Goal: Check status: Check status

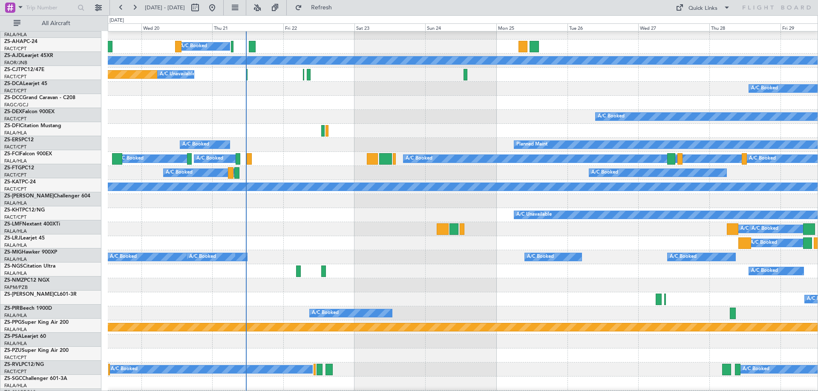
click at [255, 233] on div "A/C Booked A/C Booked" at bounding box center [463, 229] width 710 height 14
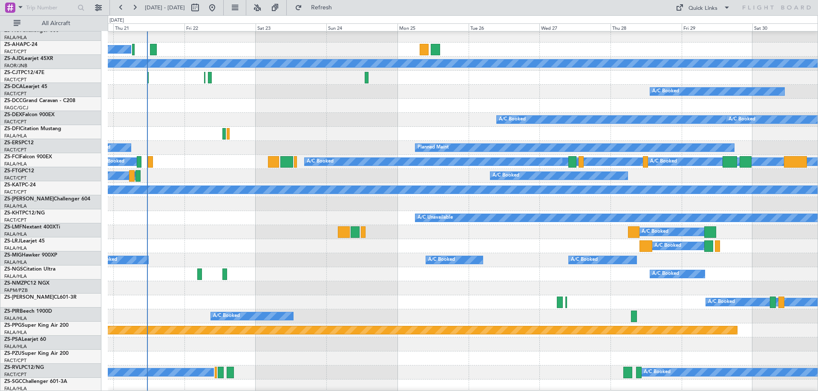
scroll to position [17, 0]
click at [296, 244] on div "A/C Booked A/C Booked" at bounding box center [463, 246] width 710 height 14
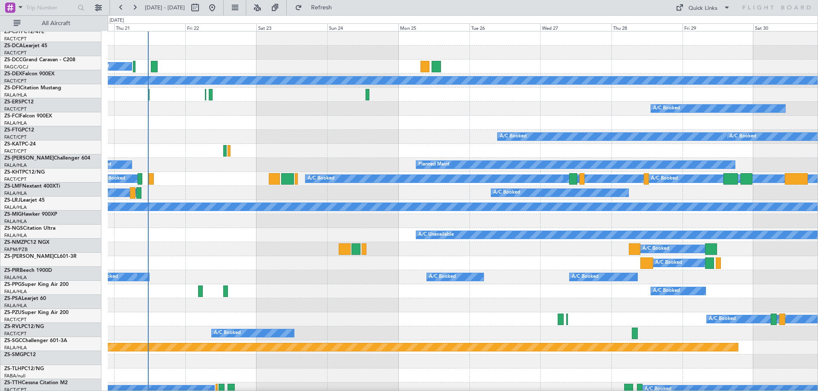
scroll to position [0, 0]
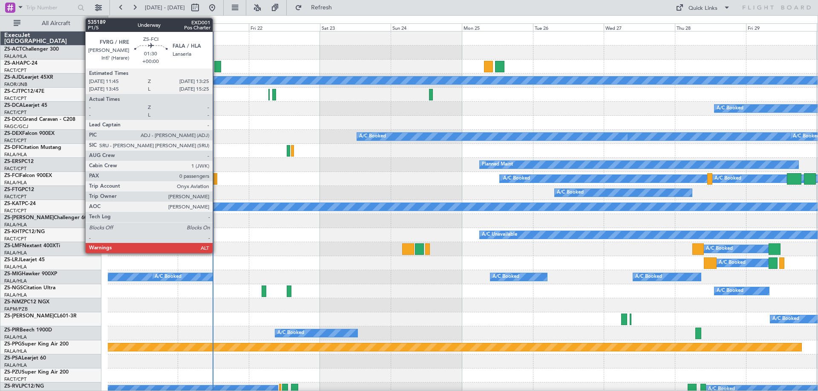
click at [216, 179] on div at bounding box center [214, 178] width 5 height 11
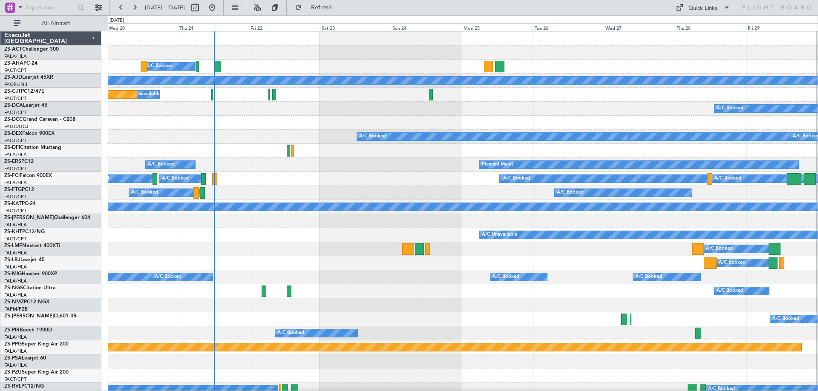
click at [360, 217] on div "A/C Booked" at bounding box center [463, 221] width 710 height 14
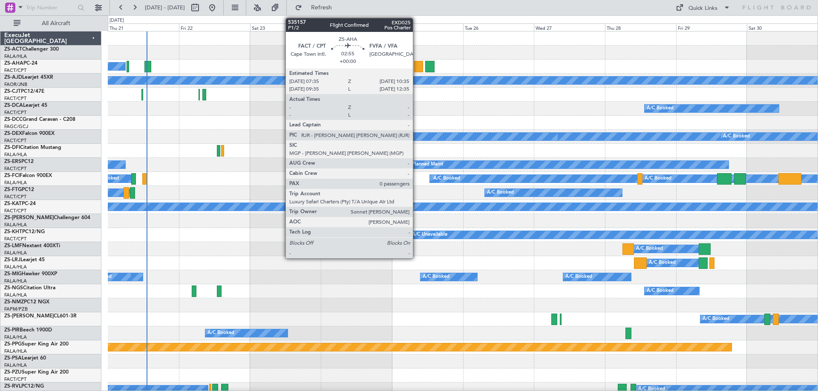
click at [417, 69] on div at bounding box center [418, 66] width 9 height 11
click at [417, 70] on div at bounding box center [418, 66] width 9 height 11
click at [418, 65] on div at bounding box center [418, 66] width 9 height 11
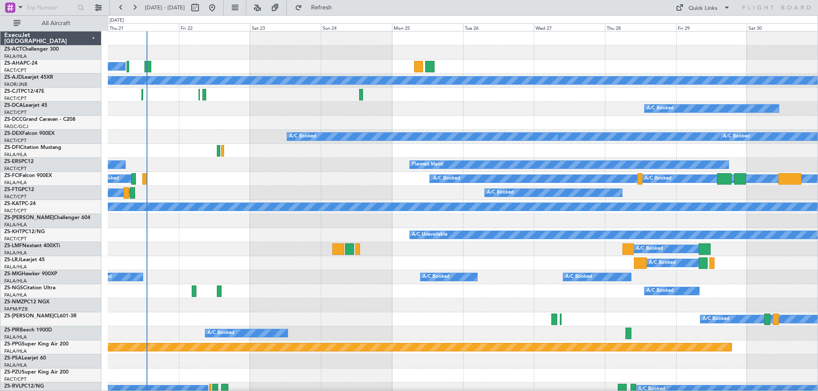
click at [418, 65] on div at bounding box center [418, 66] width 9 height 11
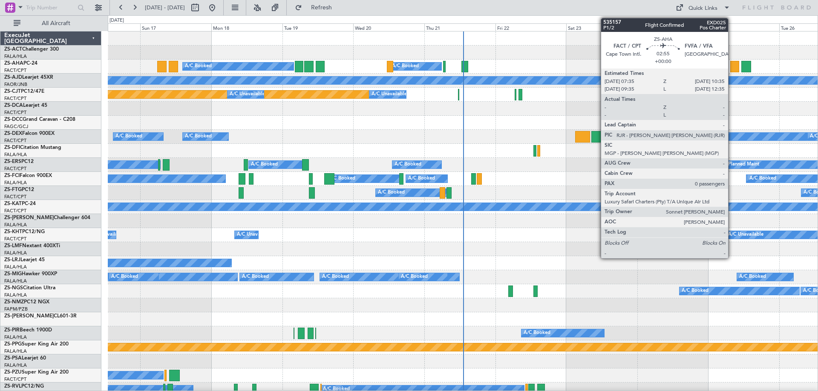
click at [732, 67] on div at bounding box center [734, 66] width 9 height 11
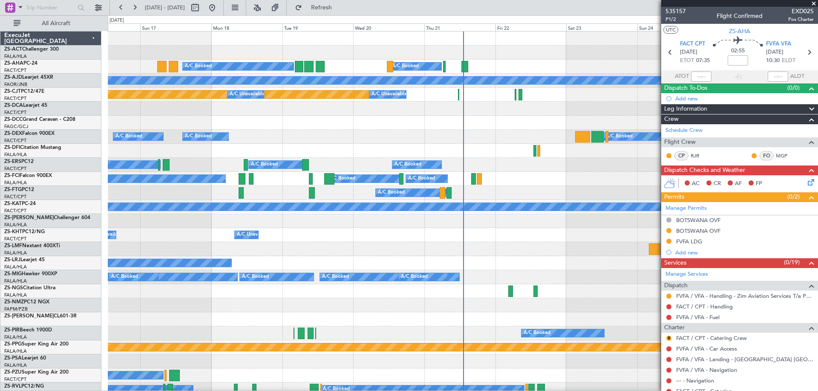
click at [814, 3] on span at bounding box center [813, 4] width 9 height 8
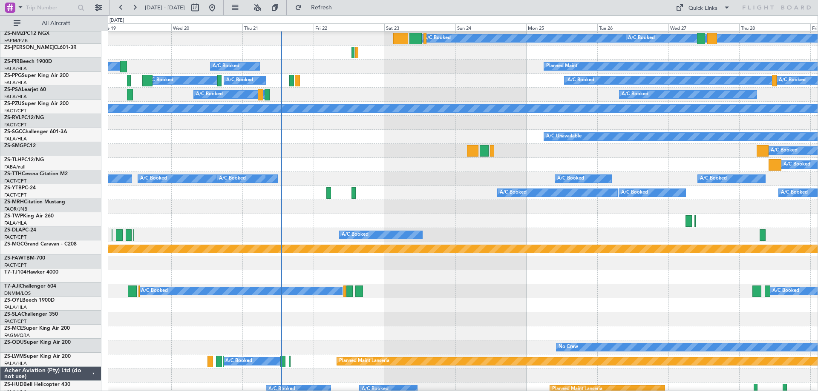
scroll to position [98, 0]
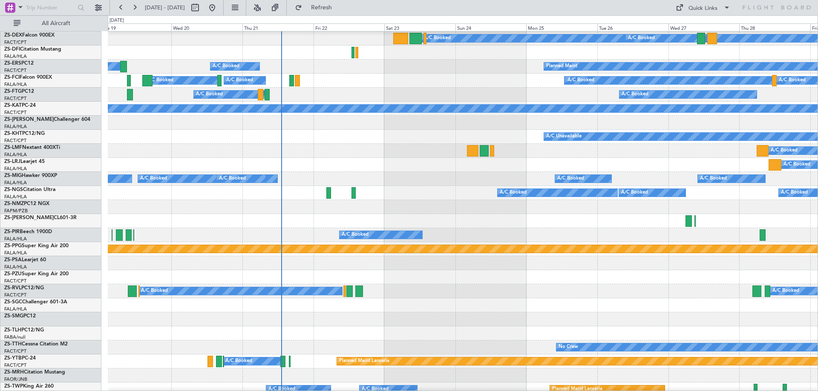
click at [532, 318] on div at bounding box center [463, 320] width 710 height 14
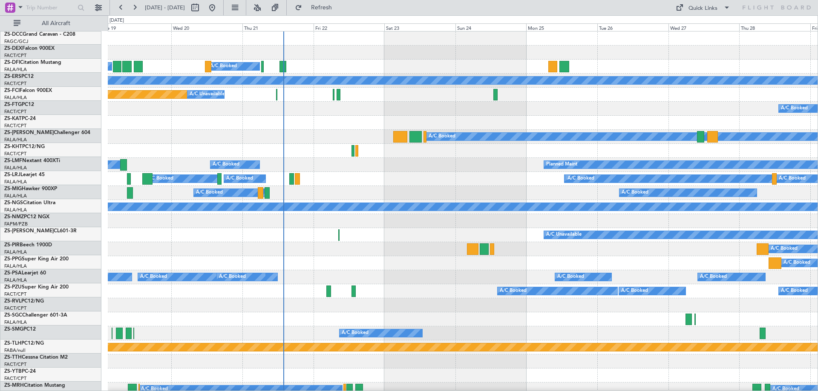
scroll to position [0, 0]
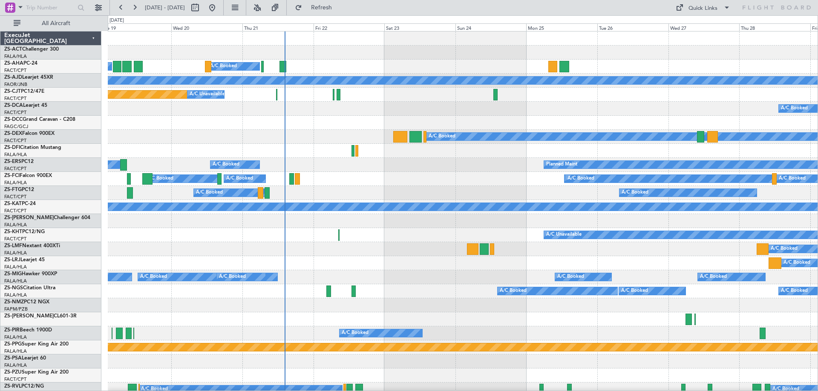
click at [428, 218] on div at bounding box center [463, 221] width 710 height 14
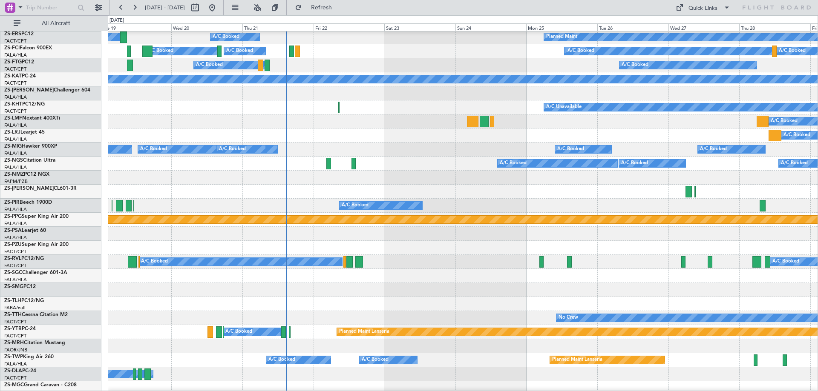
scroll to position [170, 0]
